Goal: Check status: Check status

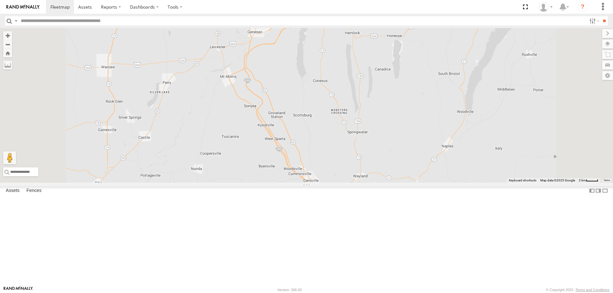
drag, startPoint x: 328, startPoint y: 65, endPoint x: 337, endPoint y: 126, distance: 61.9
click at [337, 126] on div "213 176 600458 600453 179 184 190 4" at bounding box center [306, 105] width 613 height 155
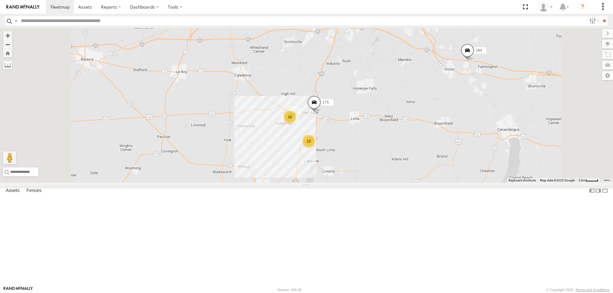
drag, startPoint x: 360, startPoint y: 68, endPoint x: 357, endPoint y: 161, distance: 93.9
click at [357, 160] on div "213 176 600458 600453 179 184 195 190 13 10 175" at bounding box center [306, 105] width 613 height 155
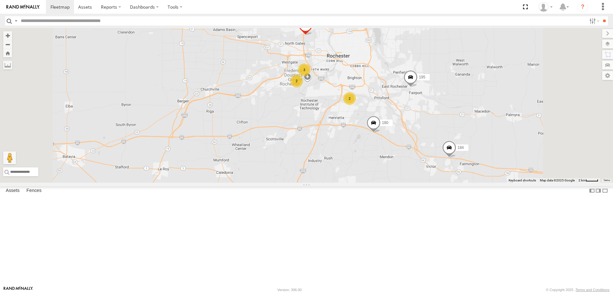
drag, startPoint x: 375, startPoint y: 90, endPoint x: 344, endPoint y: 164, distance: 79.7
click at [344, 164] on div "213 176 600458 600453 179 184 195 190 13 10 175 3 2 600452 2 180" at bounding box center [306, 105] width 613 height 155
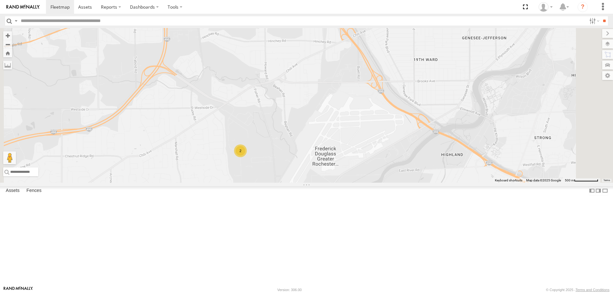
drag, startPoint x: 357, startPoint y: 71, endPoint x: 341, endPoint y: 198, distance: 128.0
click at [341, 183] on div "213 176 600458 600453 179 184 195 190 175 600452 180 2" at bounding box center [306, 105] width 613 height 155
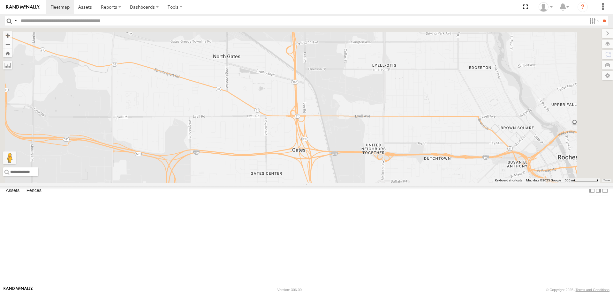
drag, startPoint x: 344, startPoint y: 73, endPoint x: 346, endPoint y: 276, distance: 203.0
click at [346, 183] on div "213 176 600458 600453 179 184 195 190 175 600452 180 2 3" at bounding box center [306, 105] width 613 height 155
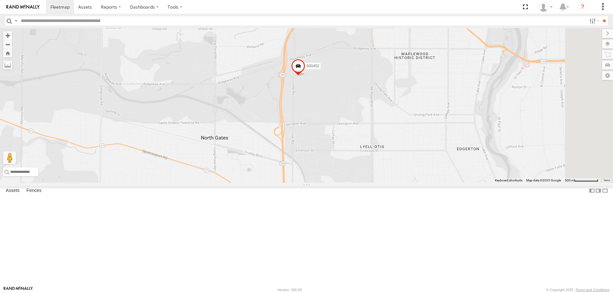
drag, startPoint x: 345, startPoint y: 232, endPoint x: 336, endPoint y: 142, distance: 89.8
click at [337, 158] on div "213 176 600458 600453 179 184 195 190 175 600452 180 2 3" at bounding box center [306, 105] width 613 height 155
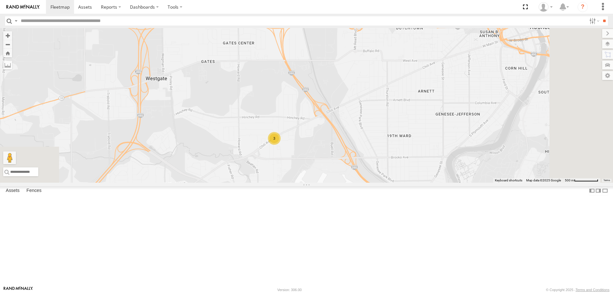
drag, startPoint x: 328, startPoint y: 239, endPoint x: 337, endPoint y: 116, distance: 123.5
click at [337, 117] on div "213 176 600458 600453 179 184 195 190 175 600452 180 2 3" at bounding box center [306, 105] width 613 height 155
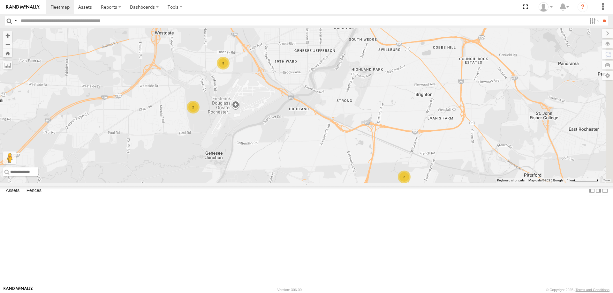
drag, startPoint x: 440, startPoint y: 175, endPoint x: 351, endPoint y: 189, distance: 89.6
click at [351, 183] on div "213 176 600458 600453 179 184 195 190 175 600452 180 3 2 2" at bounding box center [306, 105] width 613 height 155
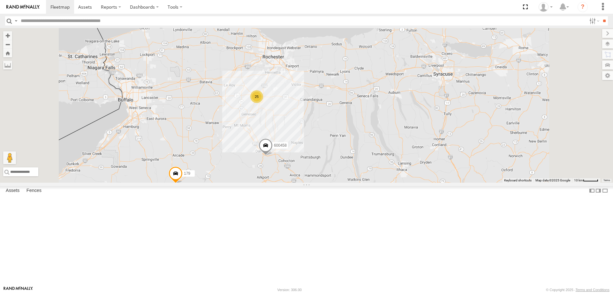
drag, startPoint x: 292, startPoint y: 66, endPoint x: 277, endPoint y: 189, distance: 124.4
click at [277, 183] on div "213 176 600458 600453 179 25" at bounding box center [306, 105] width 613 height 155
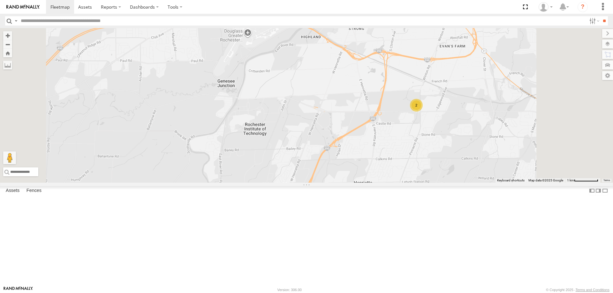
drag, startPoint x: 325, startPoint y: 85, endPoint x: 302, endPoint y: 158, distance: 76.8
click at [302, 157] on div "213 176 600458 600453 179 195 175 600452 180 2" at bounding box center [306, 105] width 613 height 155
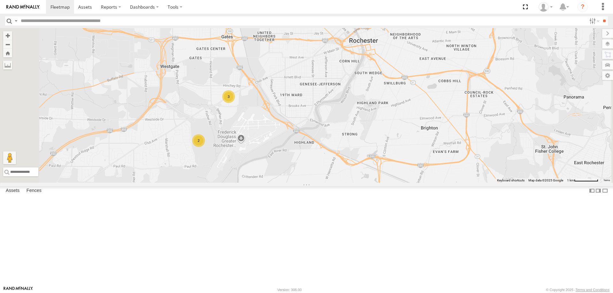
drag, startPoint x: 281, startPoint y: 133, endPoint x: 283, endPoint y: 215, distance: 81.7
click at [283, 183] on div "213 176 600458 600453 179 195 175 600452 180 2 3 2" at bounding box center [306, 105] width 613 height 155
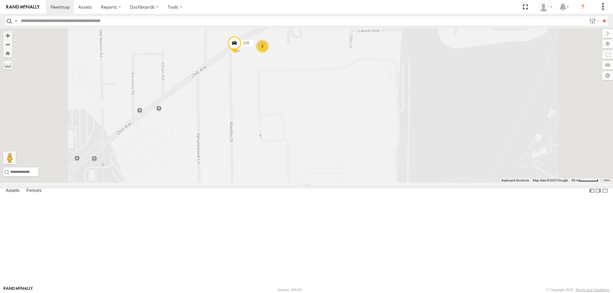
drag, startPoint x: 321, startPoint y: 93, endPoint x: 327, endPoint y: 166, distance: 73.0
click at [327, 166] on div "213 176 600458 600453 179 195 175 600452 180 199 2" at bounding box center [306, 105] width 613 height 155
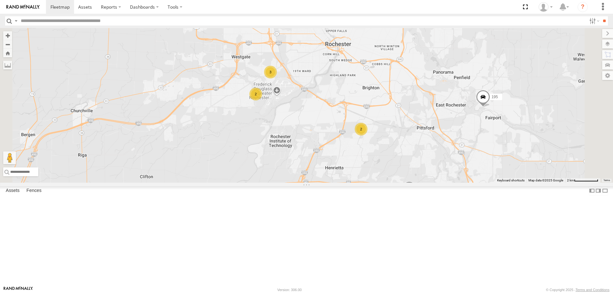
drag, startPoint x: 359, startPoint y: 95, endPoint x: 299, endPoint y: 164, distance: 91.1
click at [299, 164] on div "188 192 174 205 198 182 173 213 193 200 201 176 197 206 204 209 600453 179 175 …" at bounding box center [306, 105] width 613 height 155
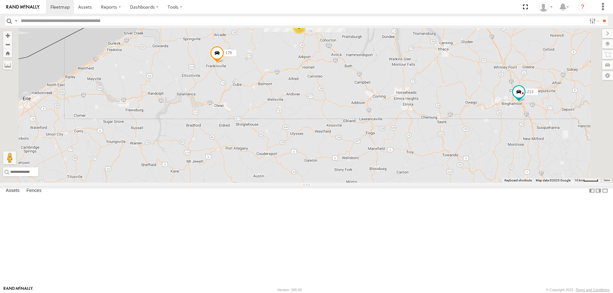
drag, startPoint x: 355, startPoint y: 120, endPoint x: 332, endPoint y: 226, distance: 108.5
click at [334, 183] on div "213 176 600453 179 13 2" at bounding box center [306, 105] width 613 height 155
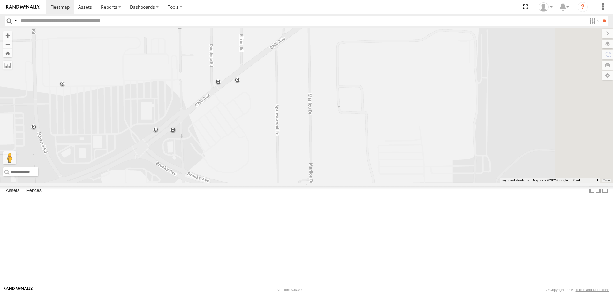
drag, startPoint x: 387, startPoint y: 137, endPoint x: 339, endPoint y: 212, distance: 88.8
click at [343, 183] on div "213 176 600453 179 195 600452" at bounding box center [306, 105] width 613 height 155
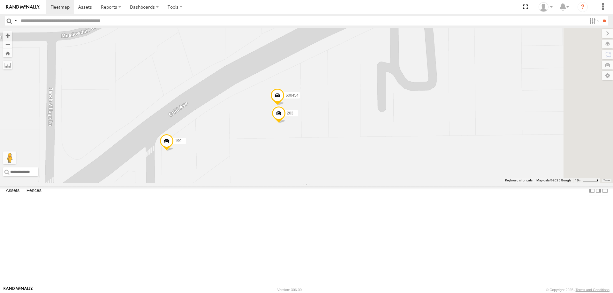
drag, startPoint x: 377, startPoint y: 110, endPoint x: 308, endPoint y: 206, distance: 118.6
click at [308, 183] on div "213 176 600453 179 195 600452 199 203 600454" at bounding box center [306, 105] width 613 height 155
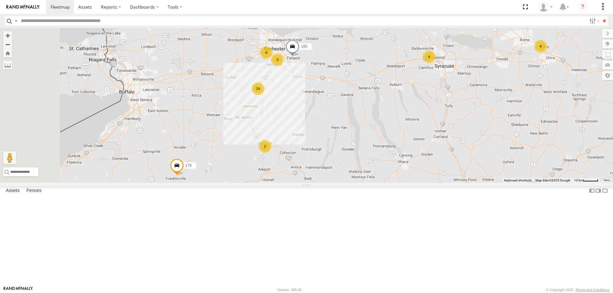
drag, startPoint x: 327, startPoint y: 82, endPoint x: 385, endPoint y: 180, distance: 113.3
click at [381, 174] on div "213 176 600453 179 4 24 6 2 4 195 3" at bounding box center [306, 105] width 613 height 155
